Goal: Task Accomplishment & Management: Manage account settings

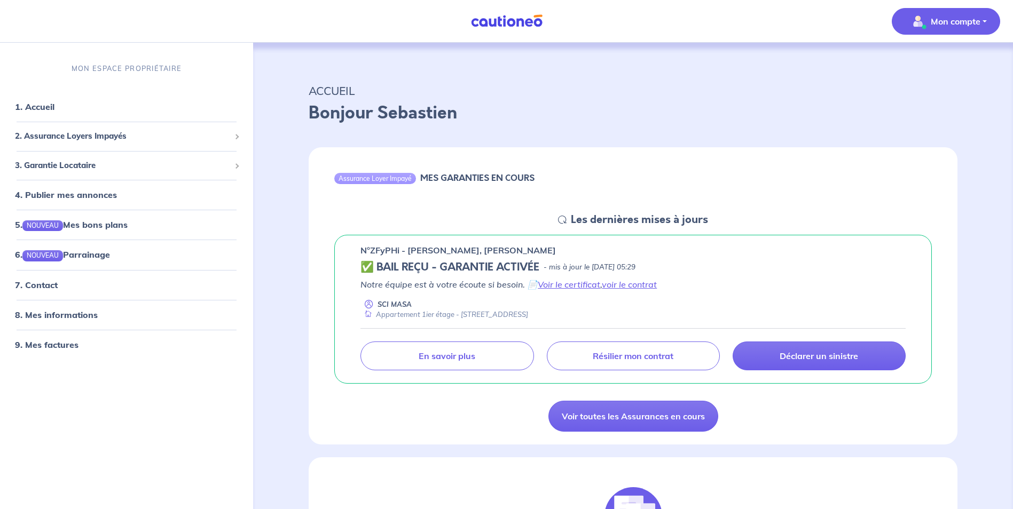
click at [979, 26] on p "Mon compte" at bounding box center [956, 21] width 50 height 13
click at [936, 66] on link "Mes informations" at bounding box center [935, 66] width 86 height 17
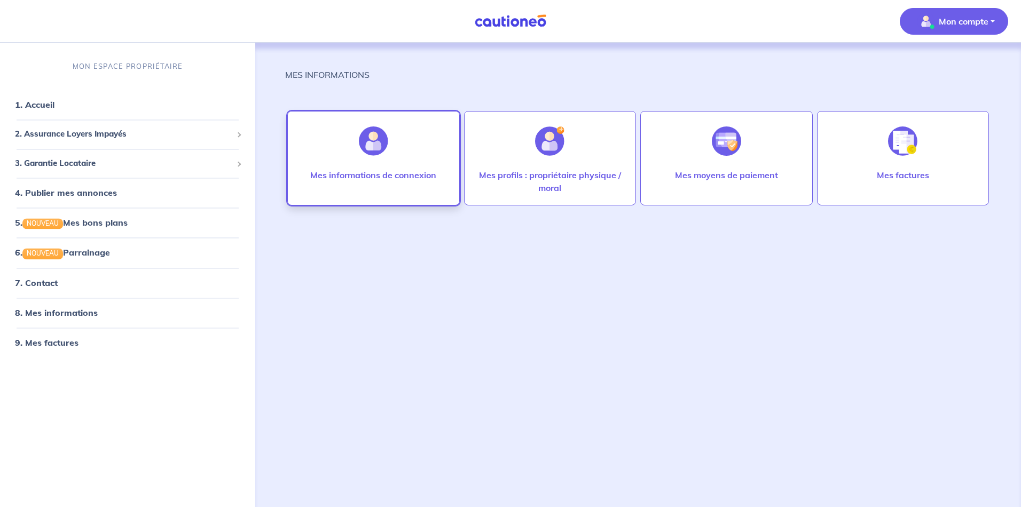
click at [411, 185] on div "Mes informations de connexion" at bounding box center [373, 186] width 143 height 34
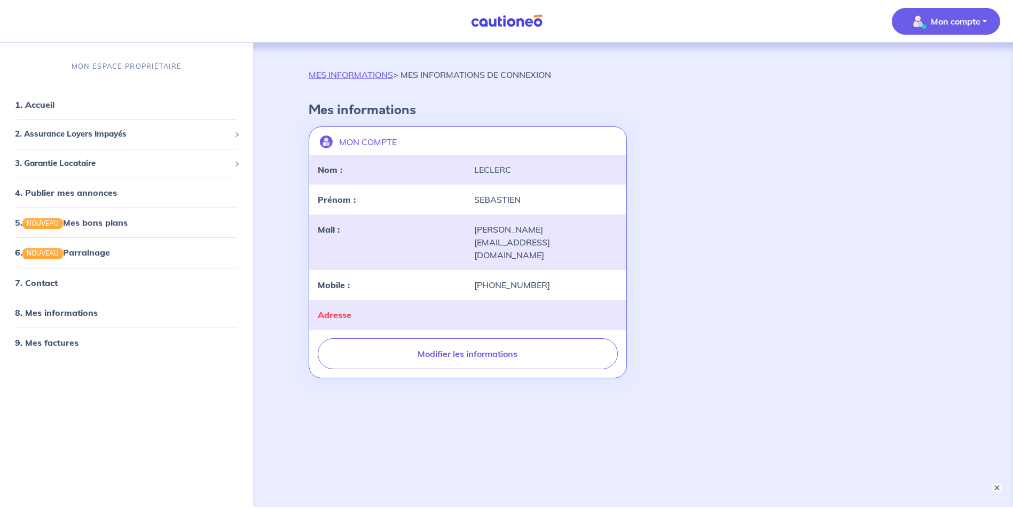
click at [971, 23] on p "Mon compte" at bounding box center [956, 21] width 50 height 13
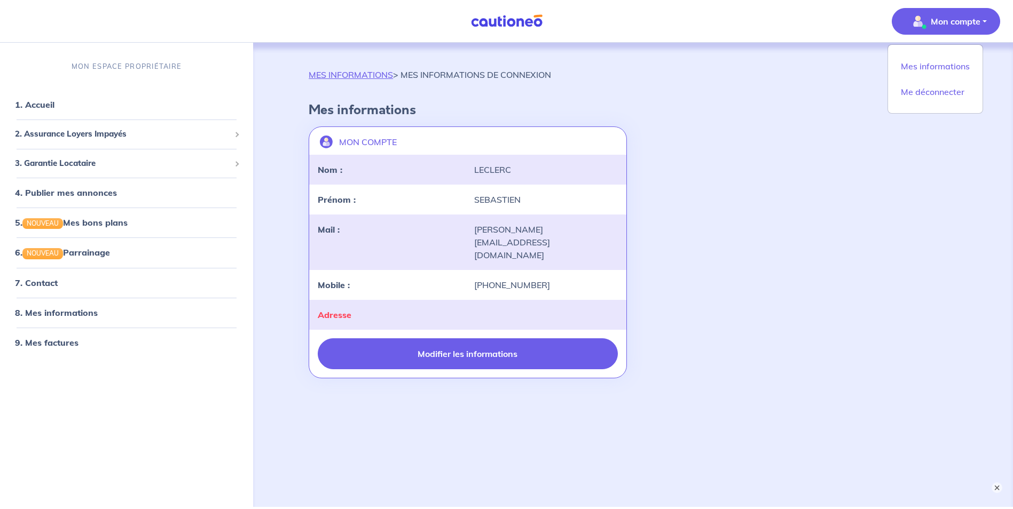
click at [527, 339] on button "Modifier les informations" at bounding box center [468, 354] width 300 height 31
select select "FR"
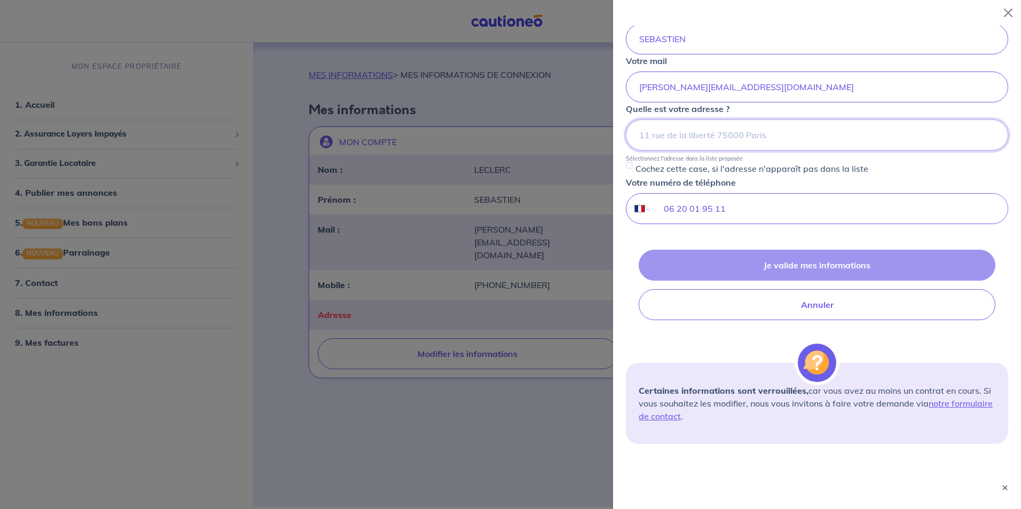
scroll to position [160, 0]
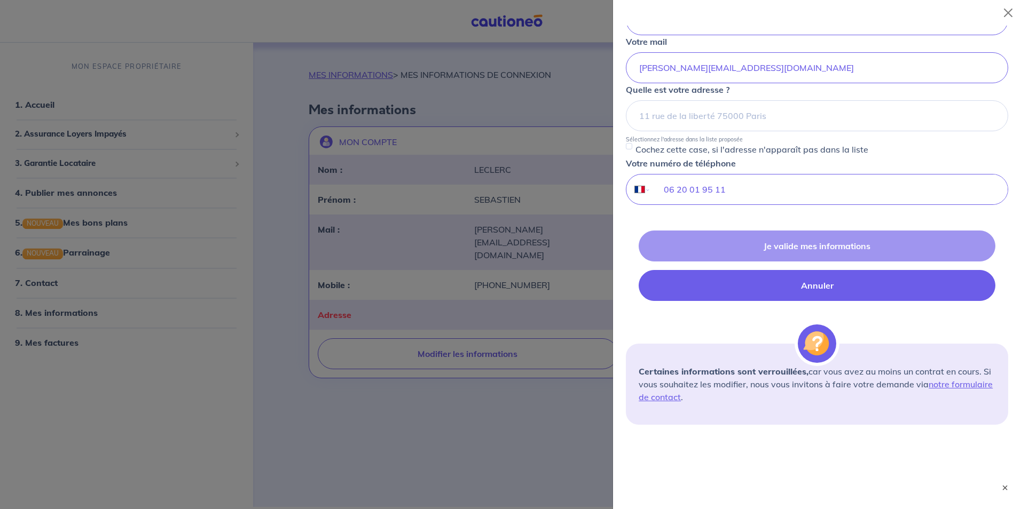
click at [732, 287] on button "Annuler" at bounding box center [817, 285] width 357 height 31
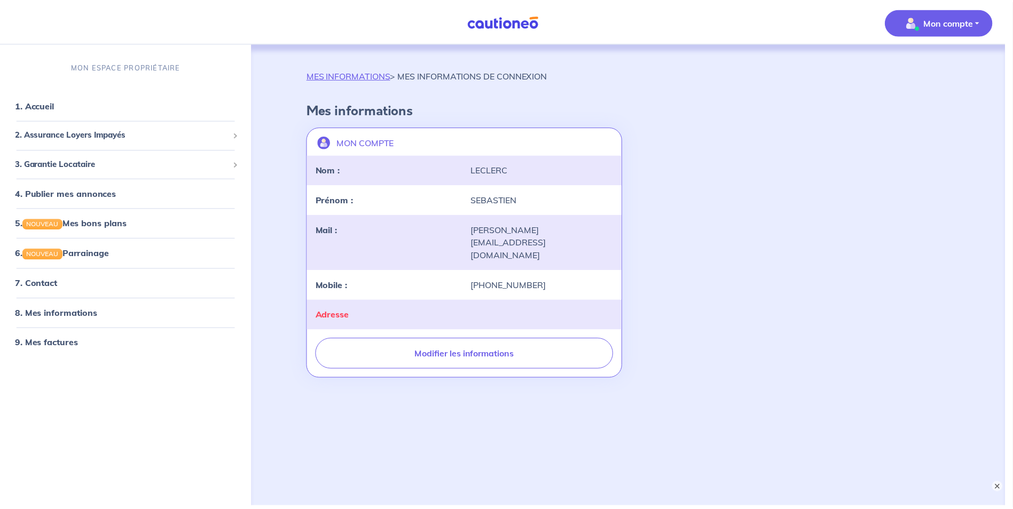
scroll to position [0, 0]
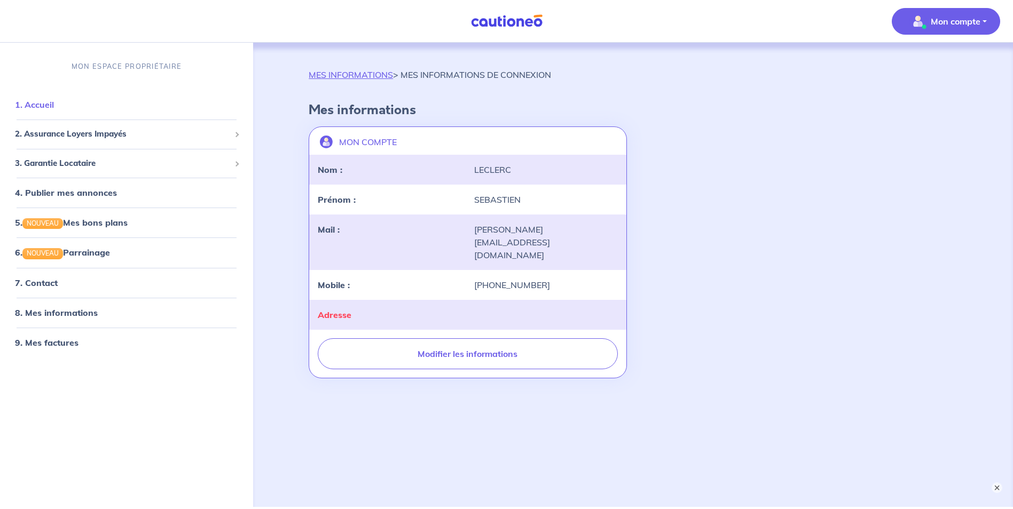
click at [43, 106] on link "1. Accueil" at bounding box center [34, 105] width 39 height 11
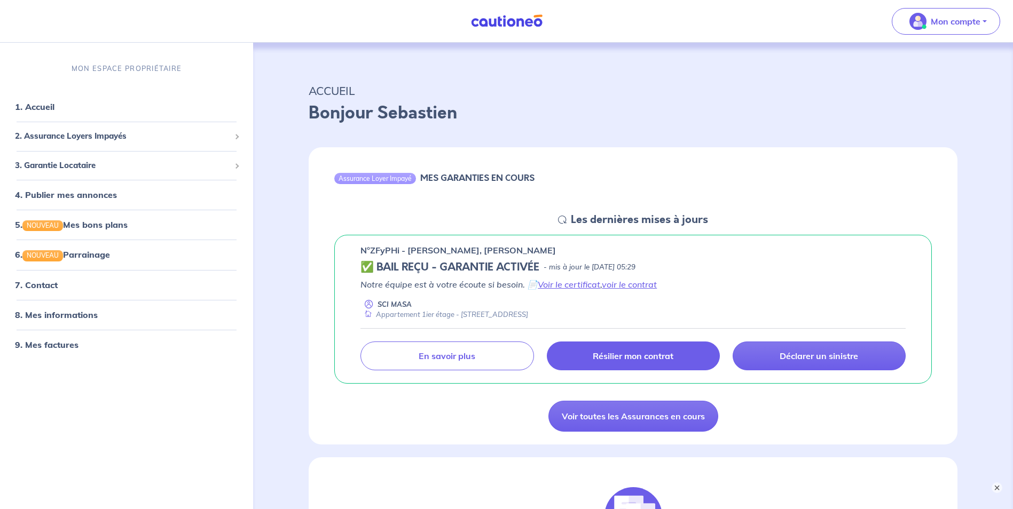
click at [656, 359] on p "Résilier mon contrat" at bounding box center [633, 356] width 81 height 11
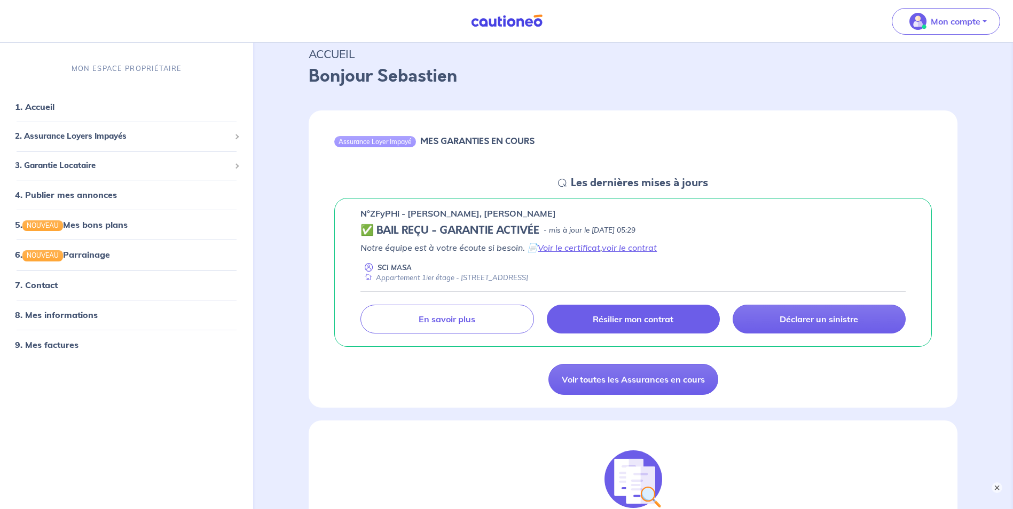
scroll to position [53, 0]
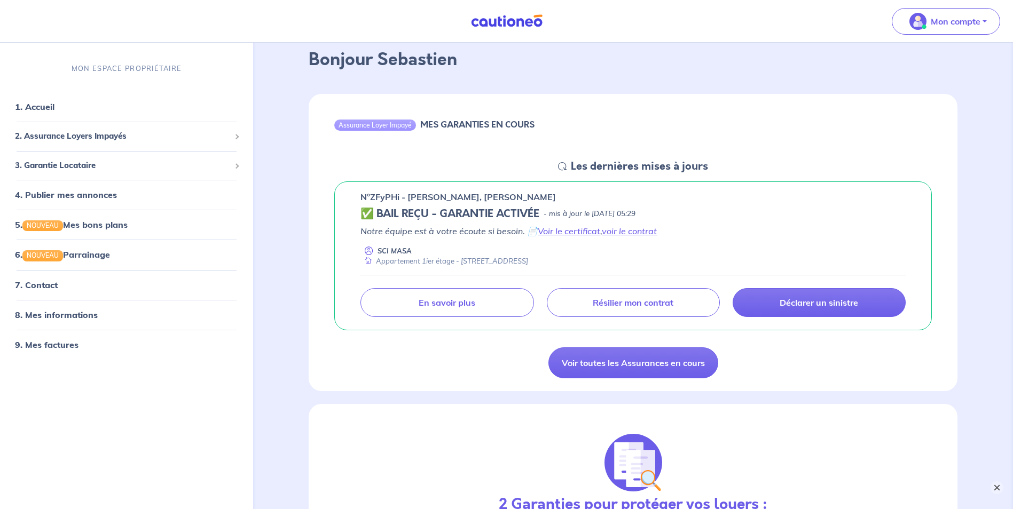
click at [993, 486] on button "×" at bounding box center [997, 488] width 13 height 13
click at [592, 300] on link "Résilier mon contrat" at bounding box center [633, 302] width 173 height 29
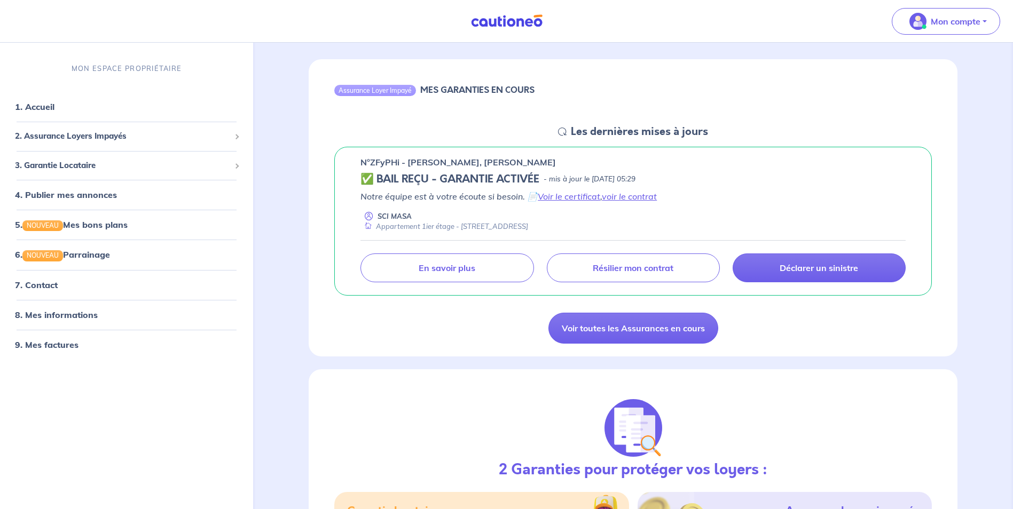
scroll to position [107, 0]
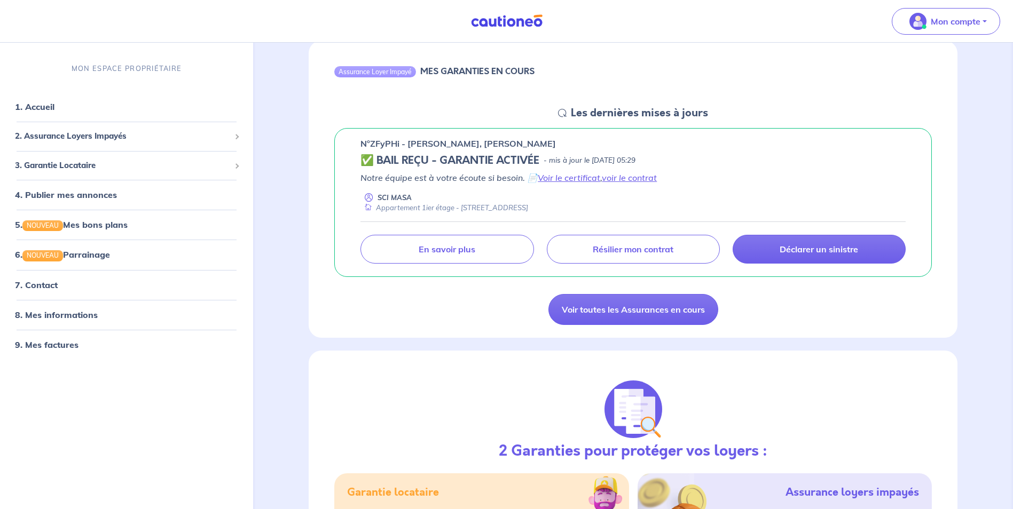
click at [561, 115] on icon at bounding box center [562, 113] width 9 height 9
click at [566, 113] on icon at bounding box center [562, 113] width 9 height 9
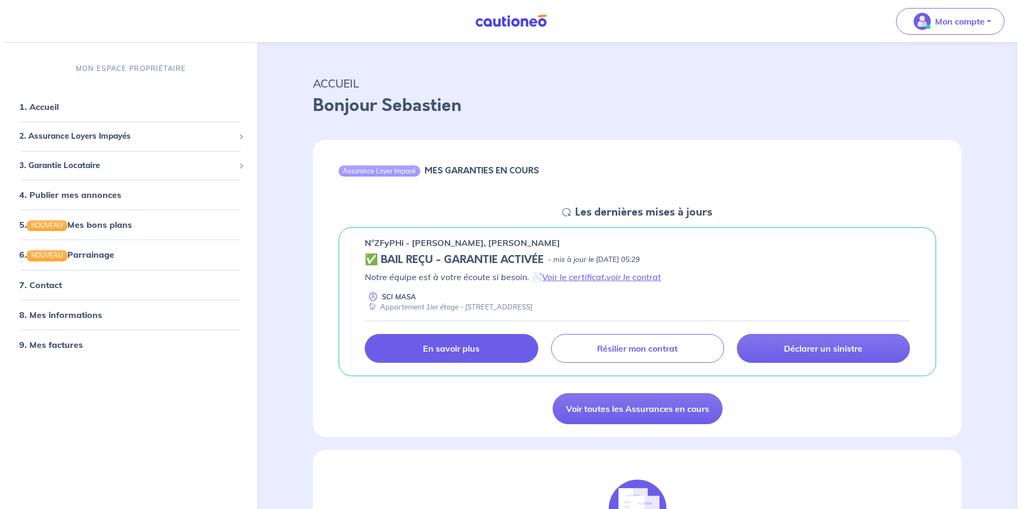
scroll to position [0, 0]
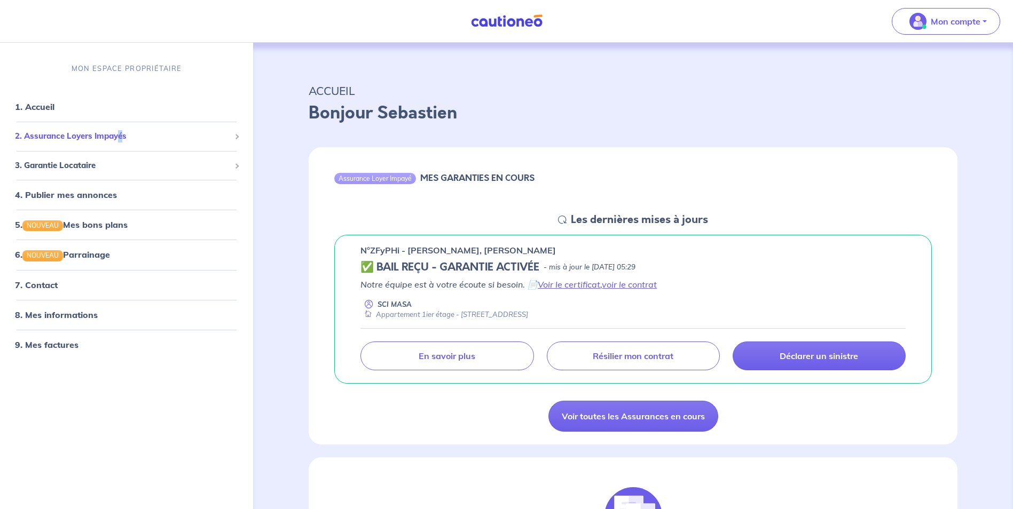
click at [121, 136] on span "2. Assurance Loyers Impayés" at bounding box center [122, 137] width 215 height 12
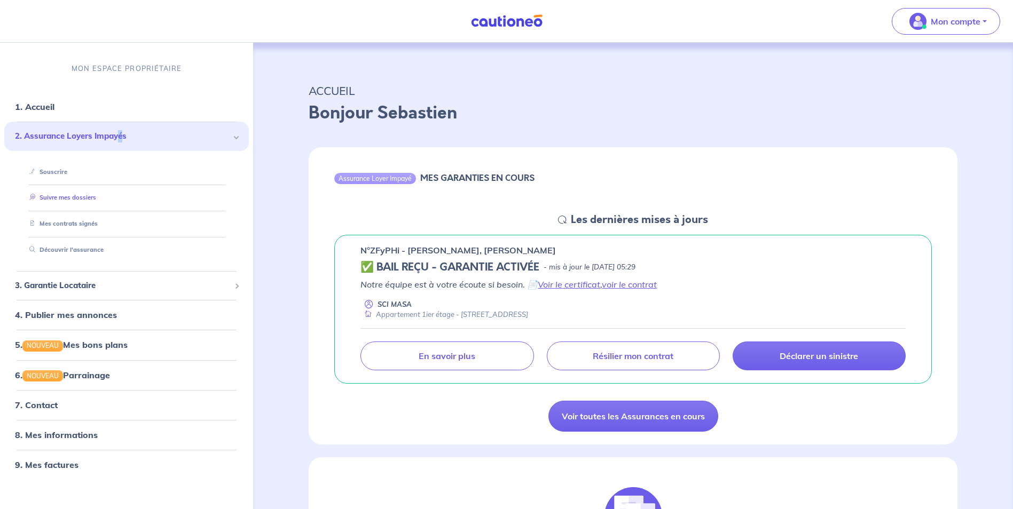
drag, startPoint x: 121, startPoint y: 136, endPoint x: 87, endPoint y: 198, distance: 70.5
click at [87, 198] on link "Suivre mes dossiers" at bounding box center [60, 197] width 71 height 7
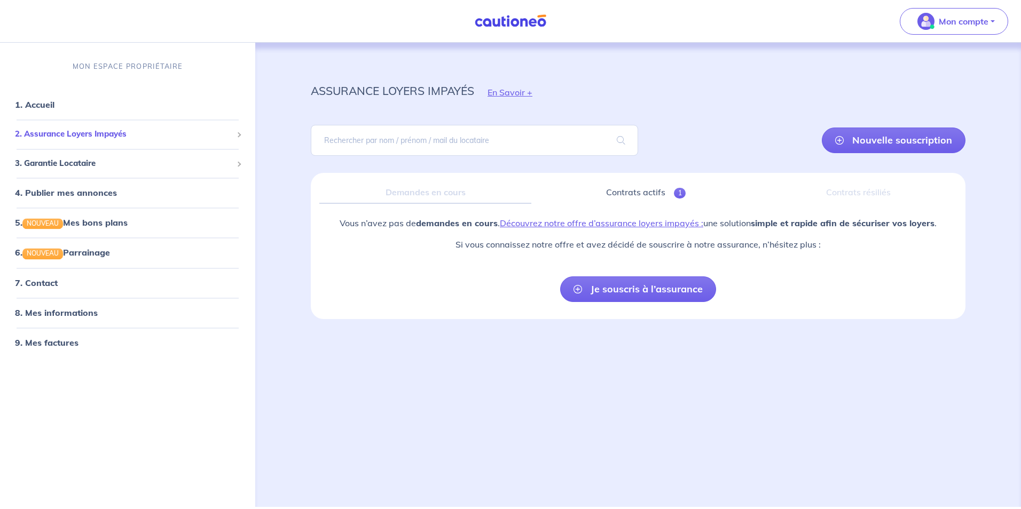
click at [162, 140] on span "2. Assurance Loyers Impayés" at bounding box center [123, 135] width 217 height 12
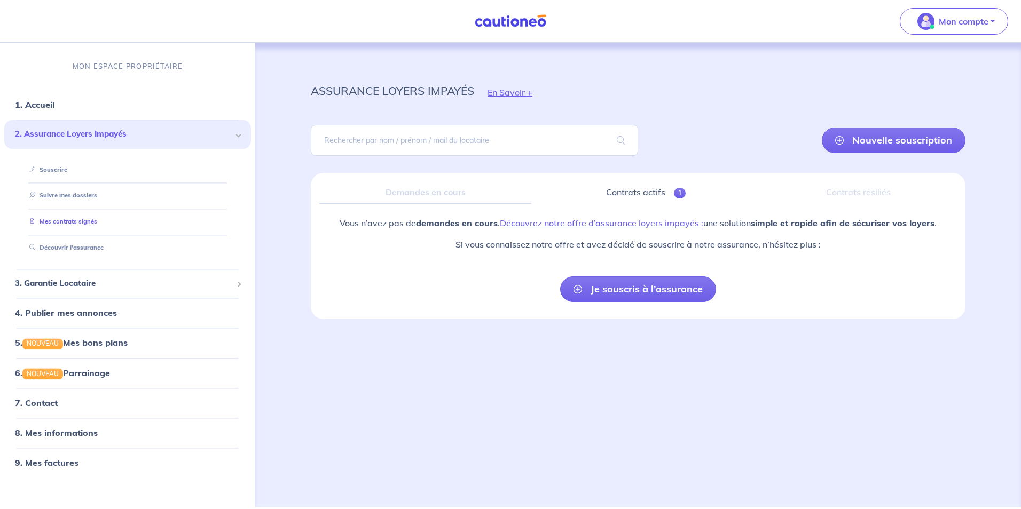
click at [85, 223] on link "Mes contrats signés" at bounding box center [61, 221] width 72 height 7
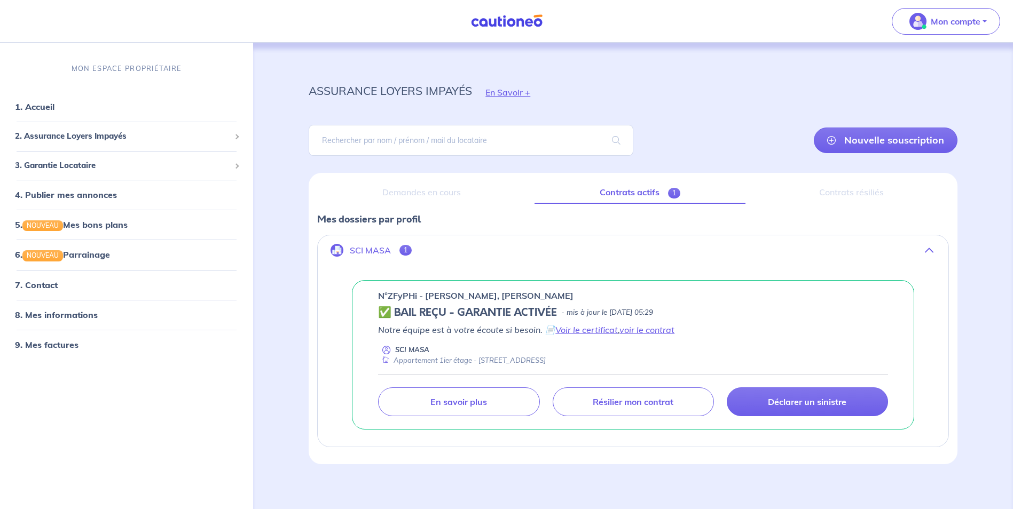
click at [400, 248] on span "1" at bounding box center [405, 250] width 12 height 11
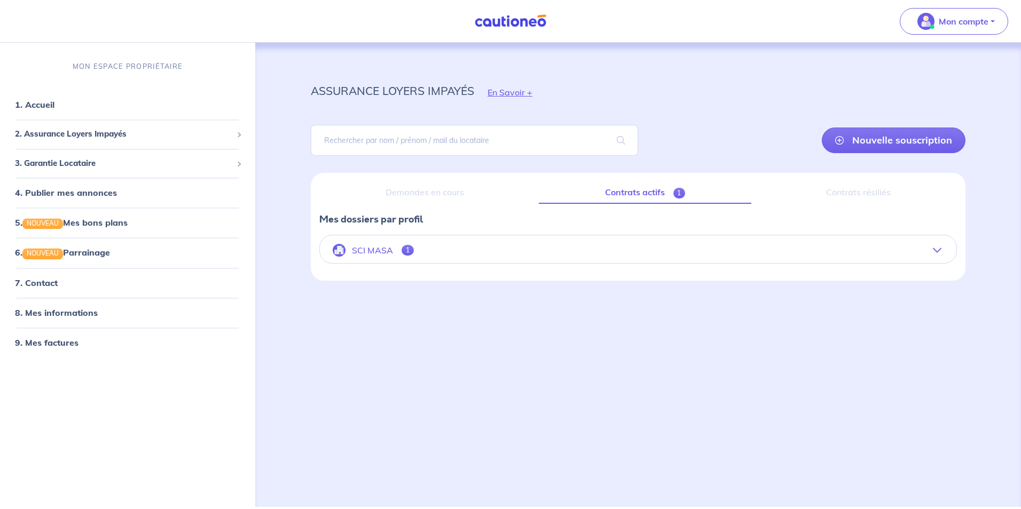
click at [401, 248] on button "SCI MASA 1" at bounding box center [638, 251] width 637 height 26
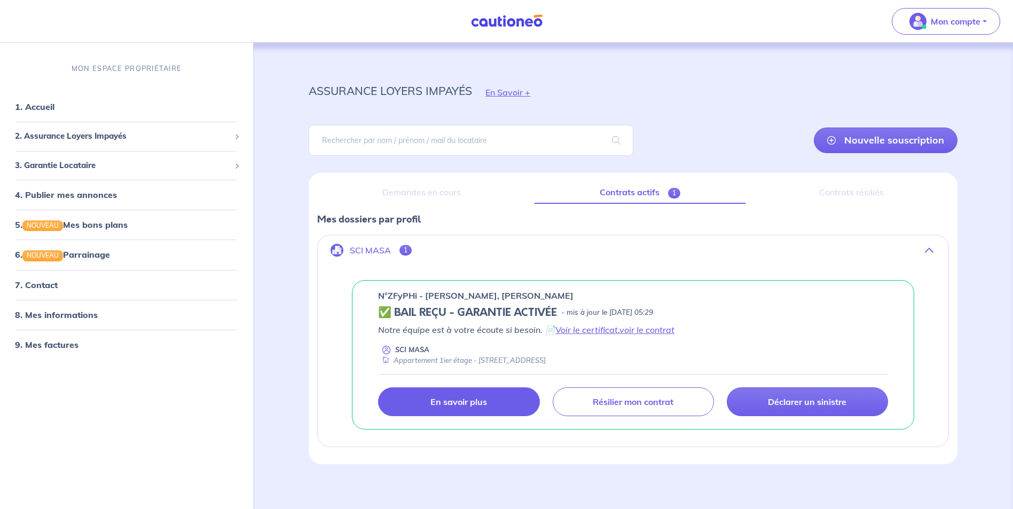
click at [481, 397] on p "En savoir plus" at bounding box center [458, 402] width 57 height 11
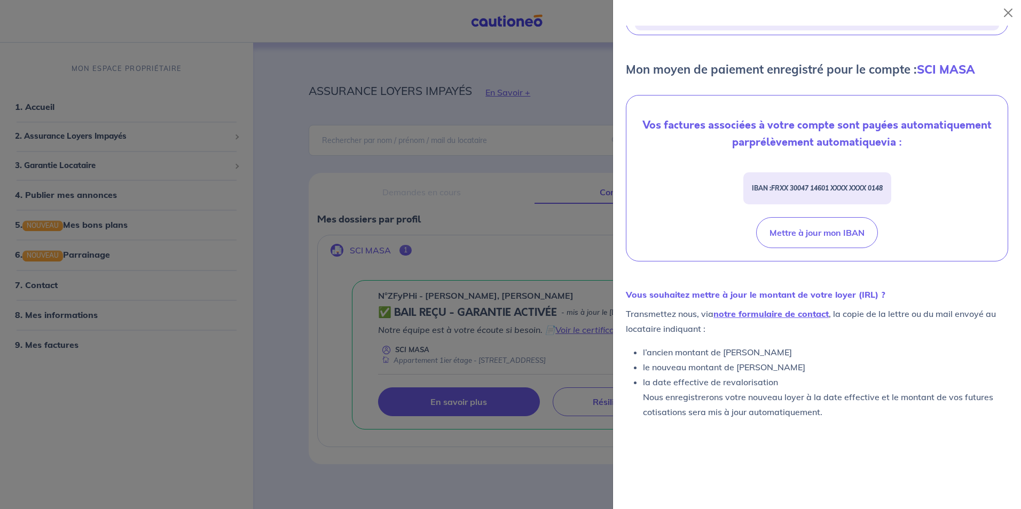
scroll to position [333, 0]
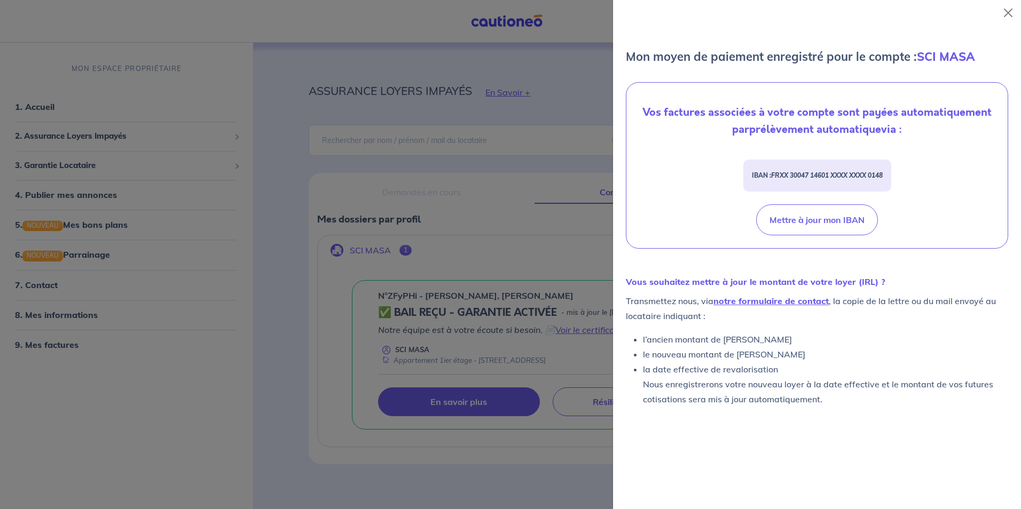
click at [288, 116] on div at bounding box center [510, 254] width 1021 height 509
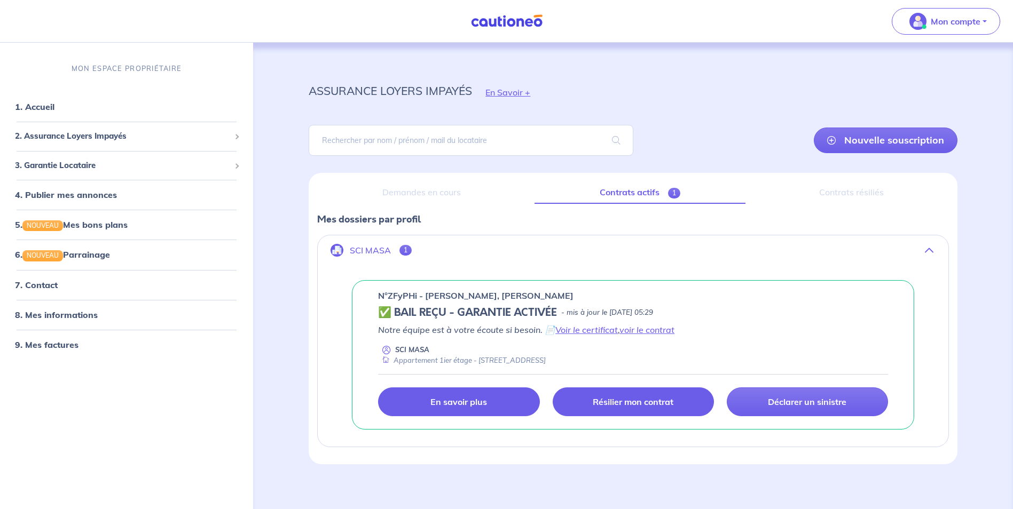
click at [633, 407] on link "Résilier mon contrat" at bounding box center [633, 402] width 161 height 29
click at [853, 190] on div "Contrats résiliés" at bounding box center [851, 193] width 195 height 22
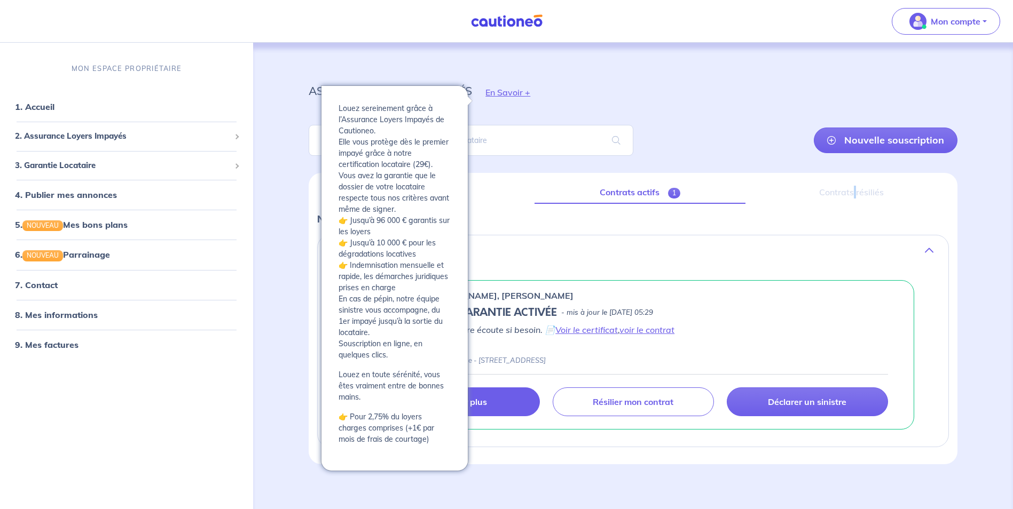
click at [509, 93] on button "En Savoir +" at bounding box center [508, 92] width 72 height 31
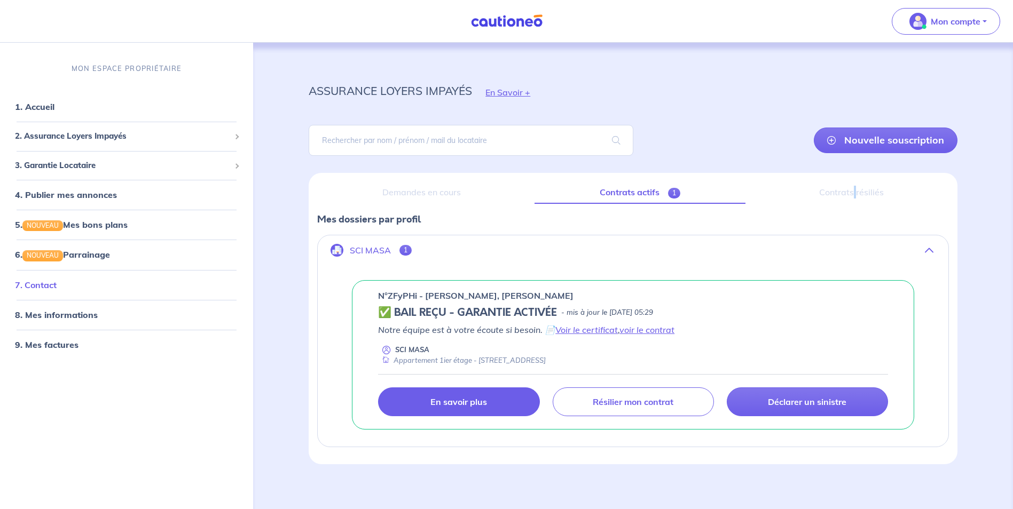
click at [30, 290] on link "7. Contact" at bounding box center [36, 285] width 42 height 11
click at [400, 248] on span "1" at bounding box center [405, 250] width 12 height 11
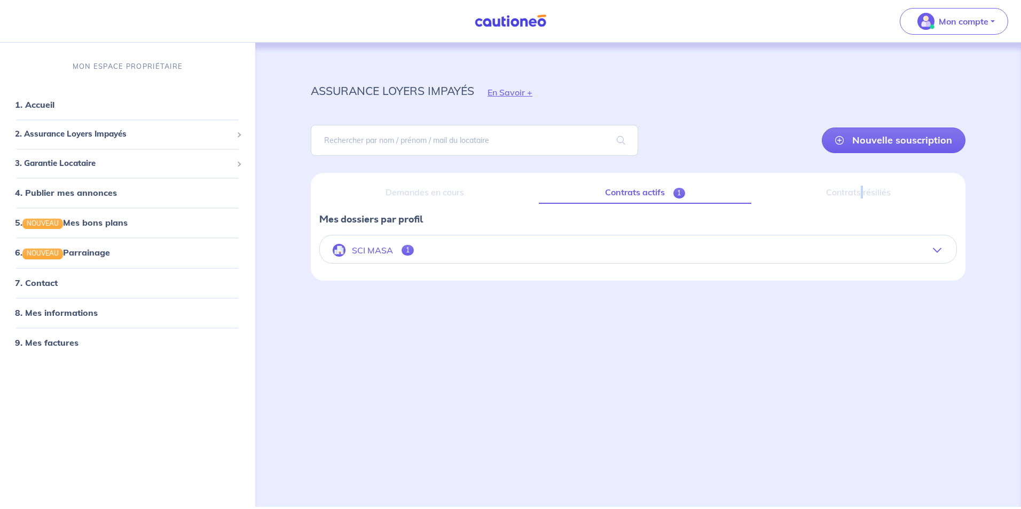
click at [398, 248] on button "SCI MASA 1" at bounding box center [638, 251] width 637 height 26
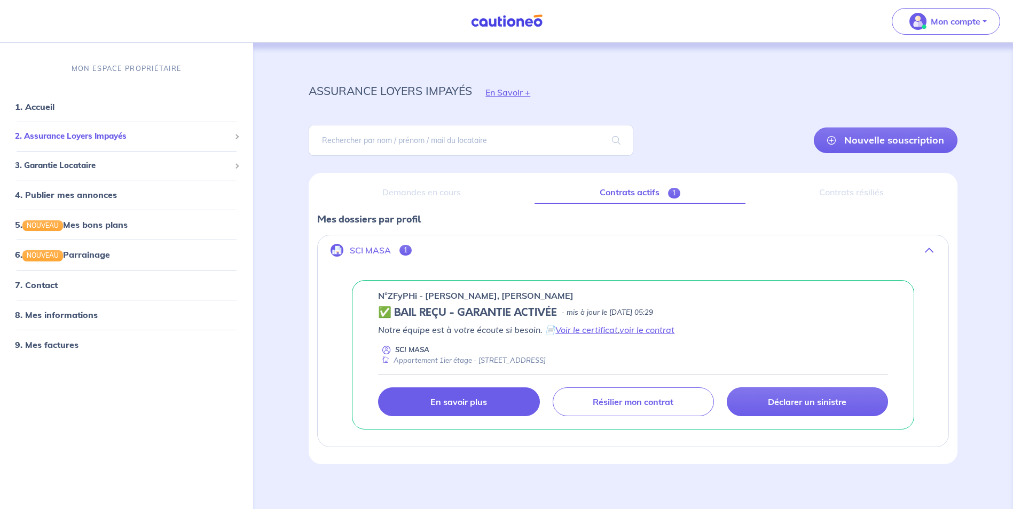
click at [232, 143] on div "2. Assurance Loyers Impayés" at bounding box center [126, 137] width 245 height 21
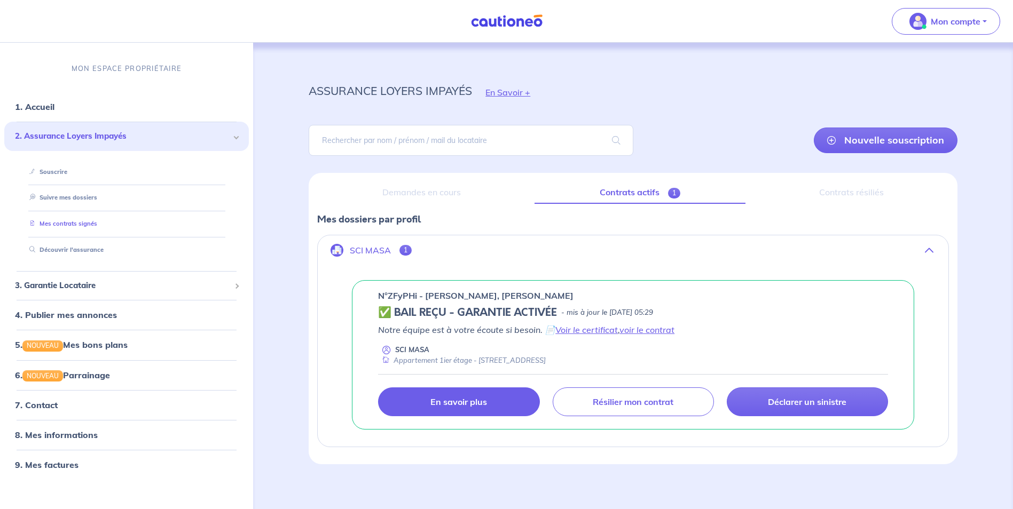
click at [87, 224] on link "Mes contrats signés" at bounding box center [61, 224] width 72 height 7
click at [655, 330] on link "voir le contrat" at bounding box center [646, 330] width 55 height 11
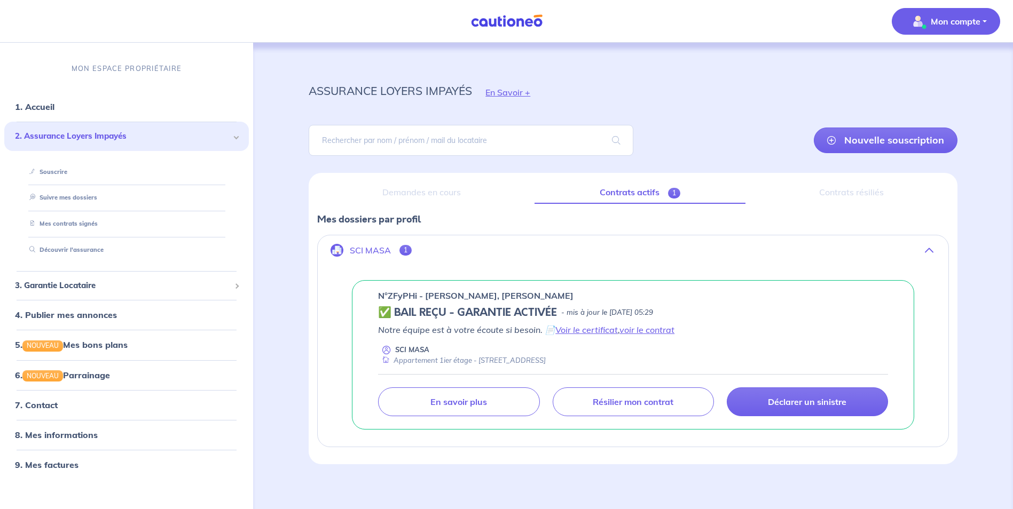
click at [941, 24] on p "Mon compte" at bounding box center [956, 21] width 50 height 13
click at [941, 93] on link "Me déconnecter" at bounding box center [935, 91] width 86 height 17
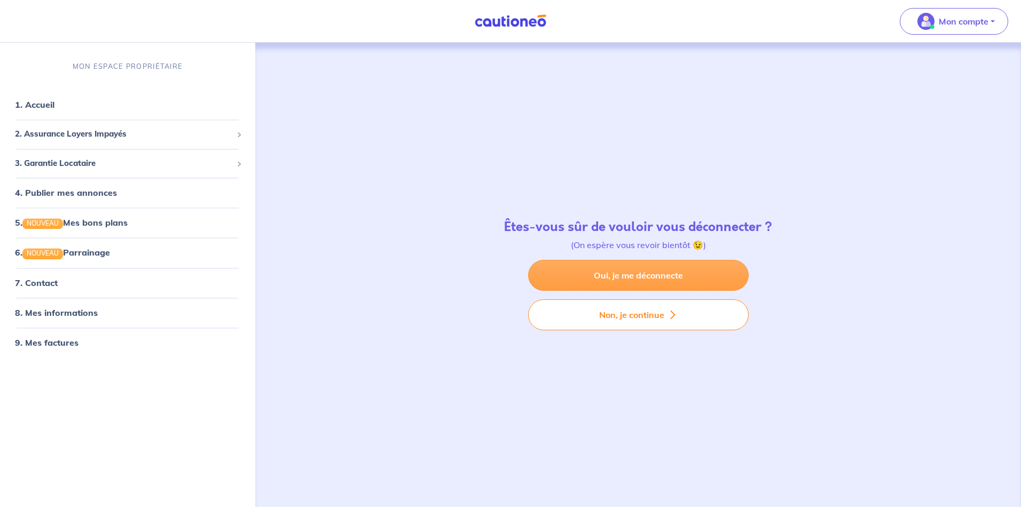
drag, startPoint x: 644, startPoint y: 323, endPoint x: 641, endPoint y: 278, distance: 44.4
click at [641, 278] on div "Oui, je me déconnecte Non, je continue" at bounding box center [638, 295] width 221 height 70
click at [641, 278] on link "Oui, je me déconnecte" at bounding box center [638, 275] width 221 height 31
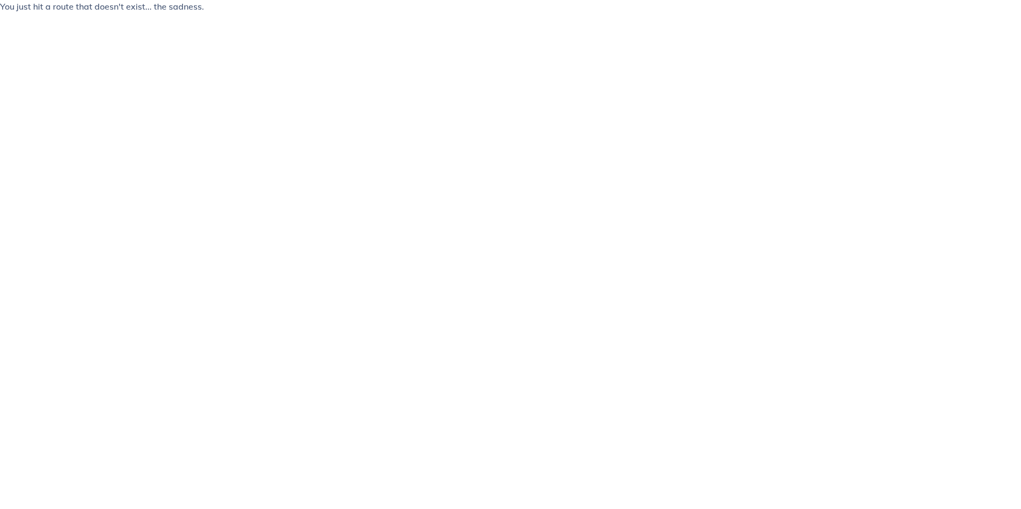
drag, startPoint x: 253, startPoint y: 19, endPoint x: 262, endPoint y: 14, distance: 10.5
click at [253, 18] on html "You just hit a route that doesn't exist... the sadness." at bounding box center [510, 10] width 1021 height 21
drag, startPoint x: 0, startPoint y: 4, endPoint x: 202, endPoint y: 32, distance: 203.7
click at [202, 21] on html "You just hit a route that doesn't exist... the sadness." at bounding box center [510, 10] width 1021 height 21
drag, startPoint x: 202, startPoint y: 32, endPoint x: 163, endPoint y: 5, distance: 47.2
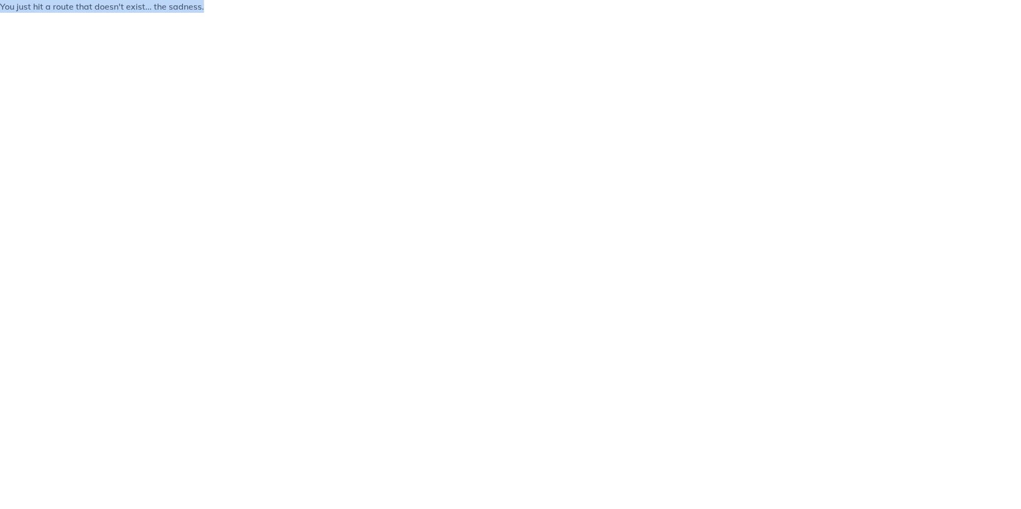
copy p "You just hit a route that doesn't exist... the sadness."
click at [1003, 489] on button "×" at bounding box center [1005, 488] width 13 height 13
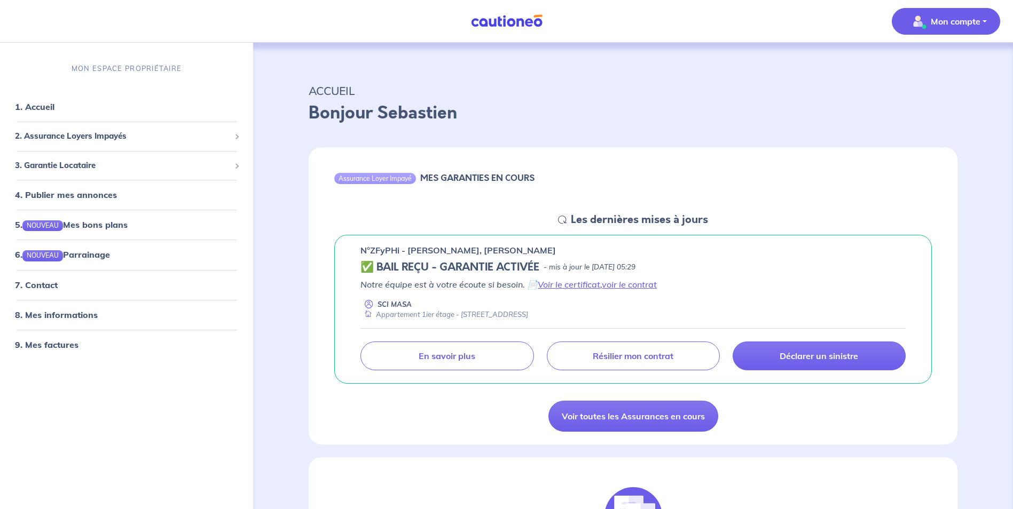
click at [969, 18] on p "Mon compte" at bounding box center [956, 21] width 50 height 13
click at [924, 88] on link "Me déconnecter" at bounding box center [935, 91] width 86 height 17
